Goal: Navigation & Orientation: Find specific page/section

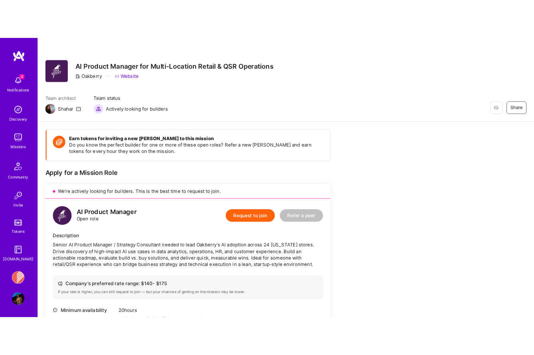
scroll to position [214, 0]
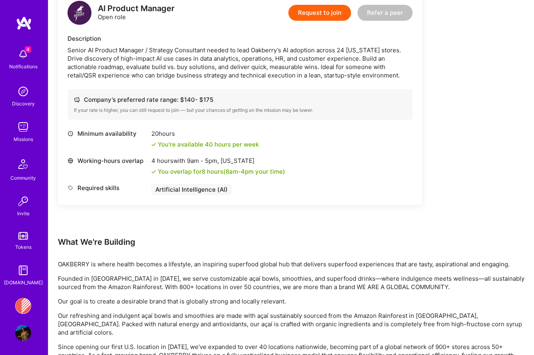
click at [23, 53] on img at bounding box center [23, 54] width 16 height 16
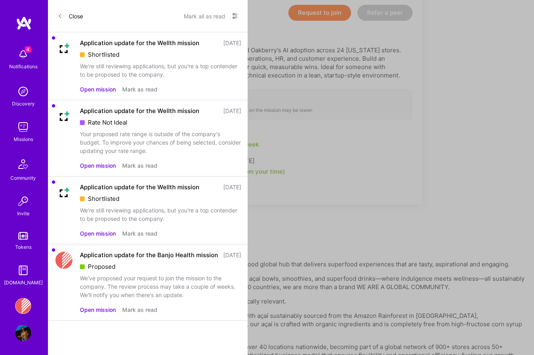
click at [31, 129] on link "Missions" at bounding box center [23, 131] width 50 height 24
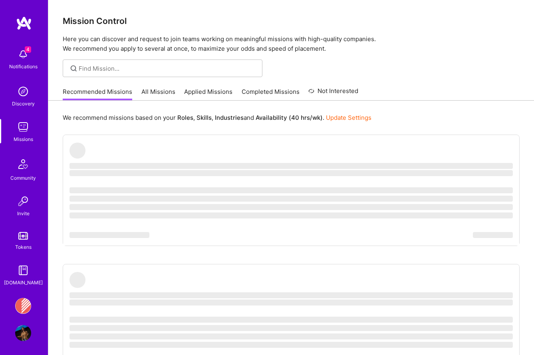
click at [213, 85] on div "Recommended Missions All Missions Applied Missions Completed Missions Not Inter…" at bounding box center [211, 91] width 296 height 17
click at [212, 95] on link "Applied Missions" at bounding box center [208, 93] width 48 height 13
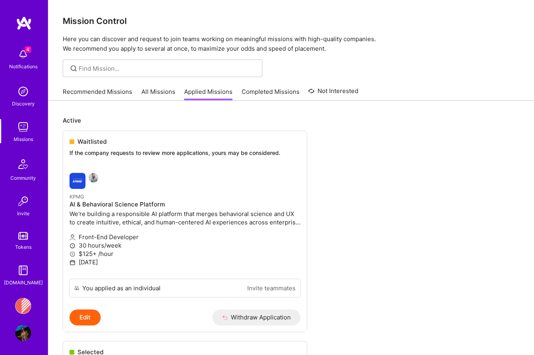
click at [22, 121] on img at bounding box center [23, 127] width 16 height 16
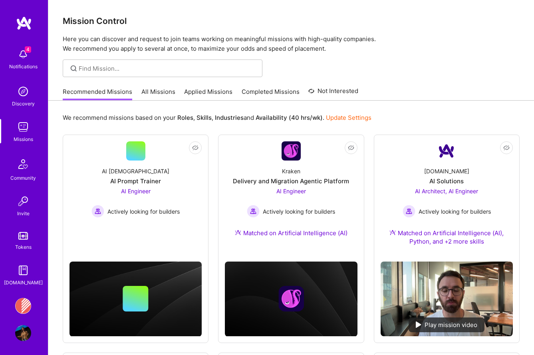
click at [204, 94] on link "Applied Missions" at bounding box center [208, 93] width 48 height 13
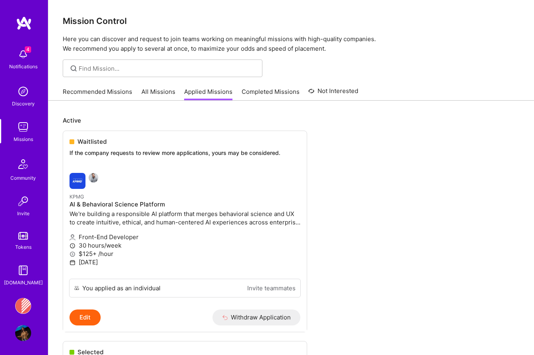
click at [151, 100] on div "Recommended Missions All Missions Applied Missions Completed Missions Not Inter…" at bounding box center [291, 92] width 486 height 18
click at [151, 94] on link "All Missions" at bounding box center [158, 93] width 34 height 13
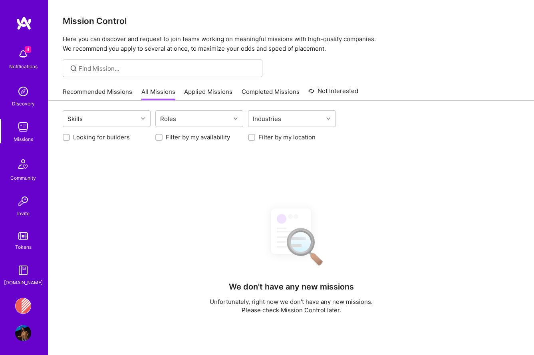
click at [89, 91] on link "Recommended Missions" at bounding box center [97, 93] width 69 height 13
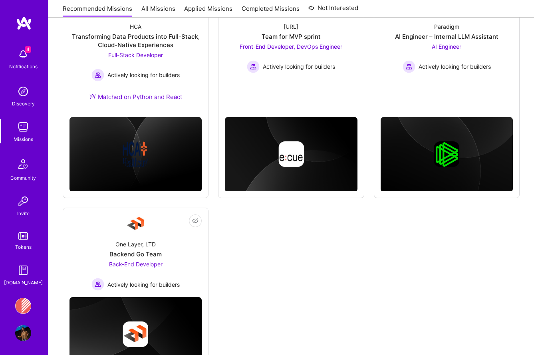
scroll to position [593, 0]
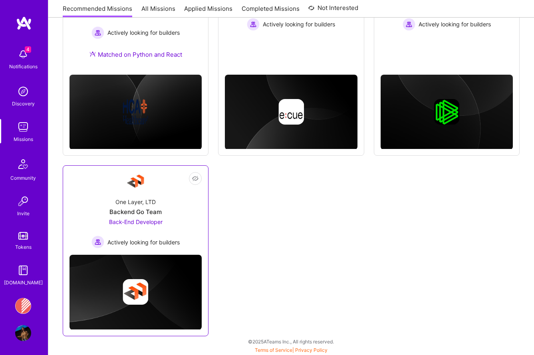
click at [180, 187] on link "Not Interested One Layer, LTD Backend Go Team Back-End Developer Actively looki…" at bounding box center [135, 210] width 132 height 76
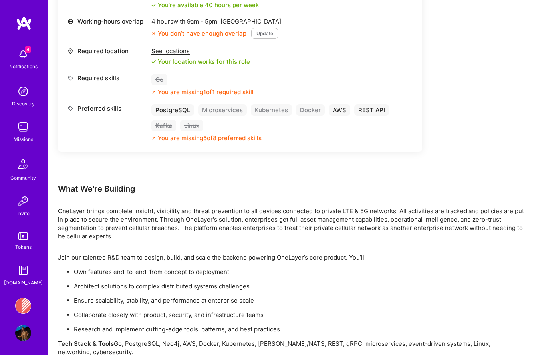
scroll to position [409, 0]
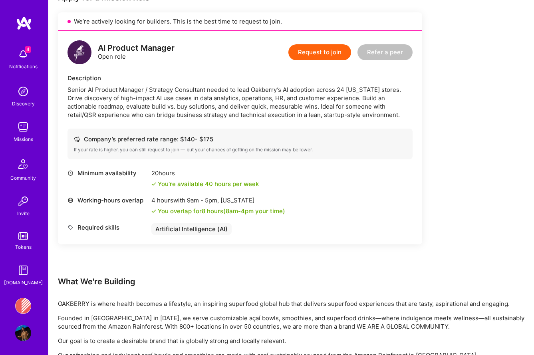
scroll to position [176, 0]
